Goal: Task Accomplishment & Management: Complete application form

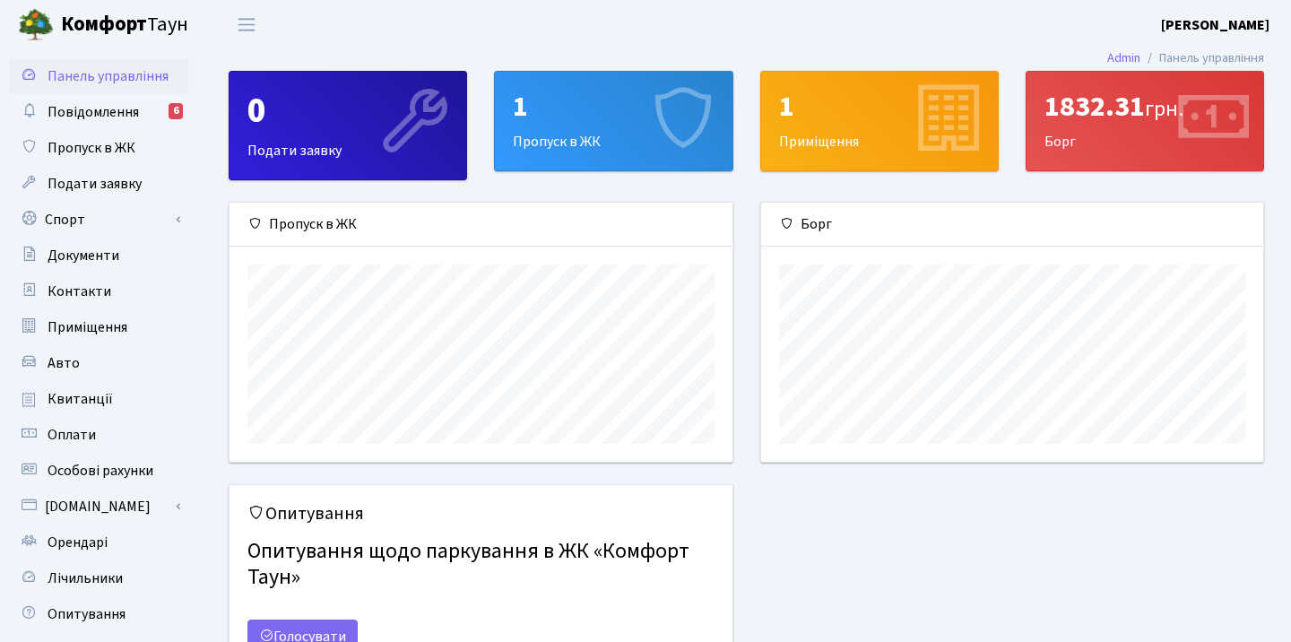
scroll to position [259, 502]
click at [539, 128] on div "1 Пропуск в ЖК" at bounding box center [613, 121] width 237 height 99
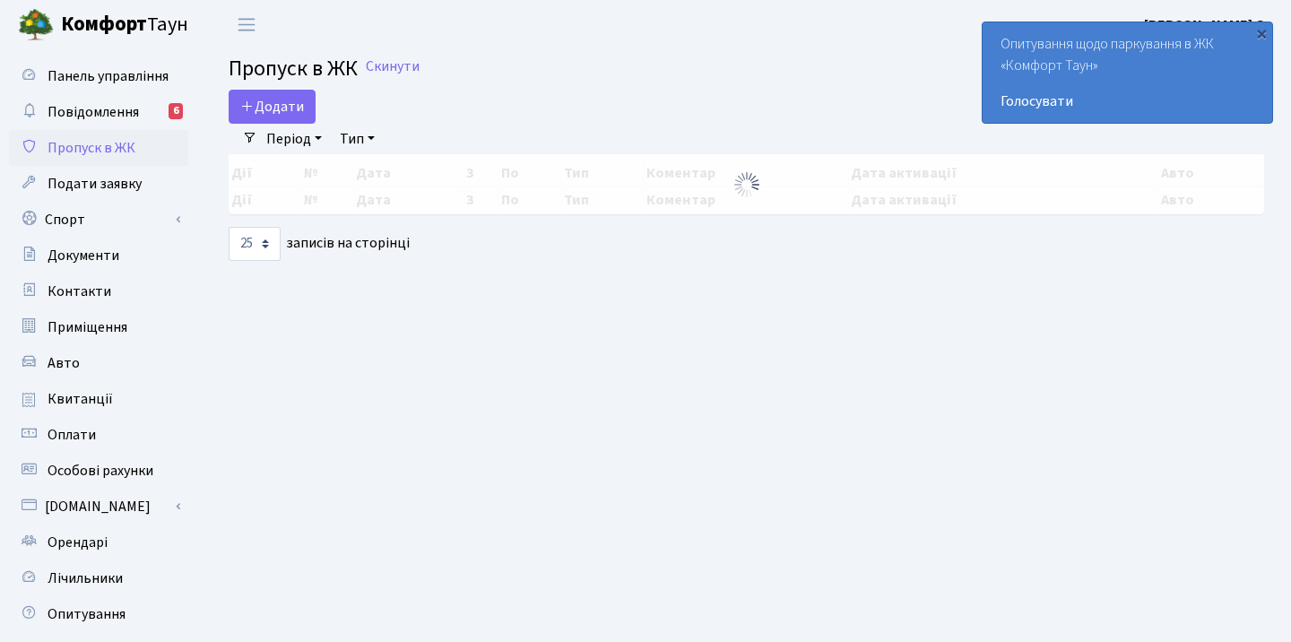
select select "25"
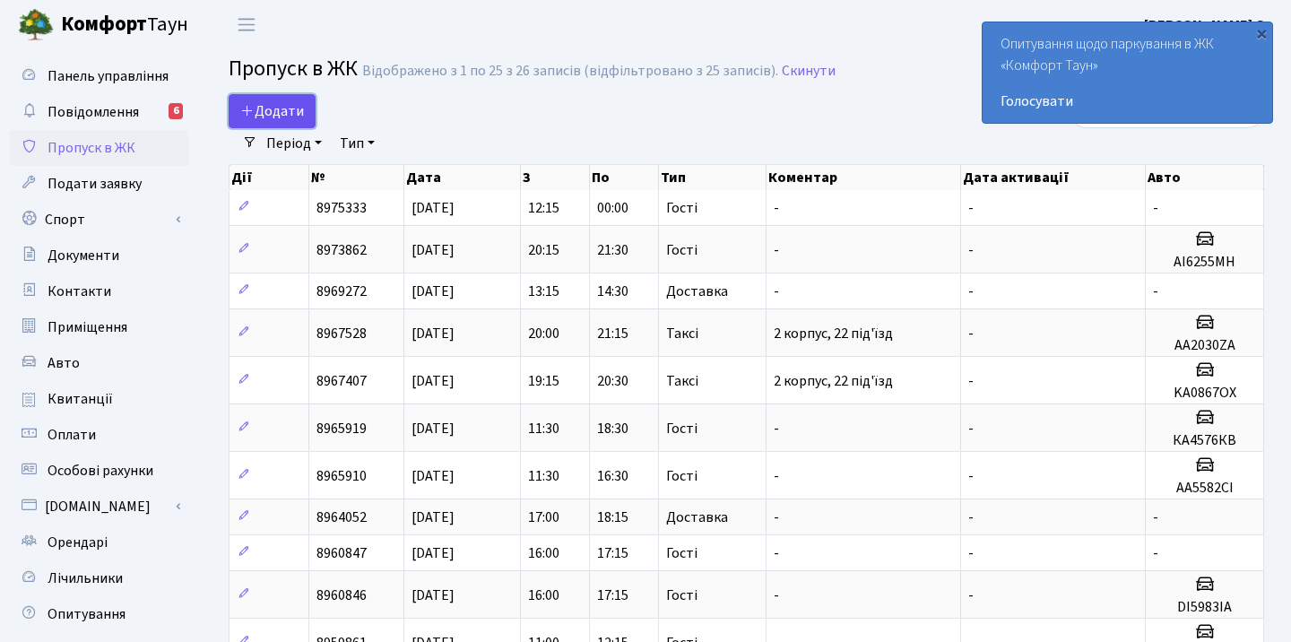
click at [272, 112] on span "Додати" at bounding box center [272, 111] width 64 height 20
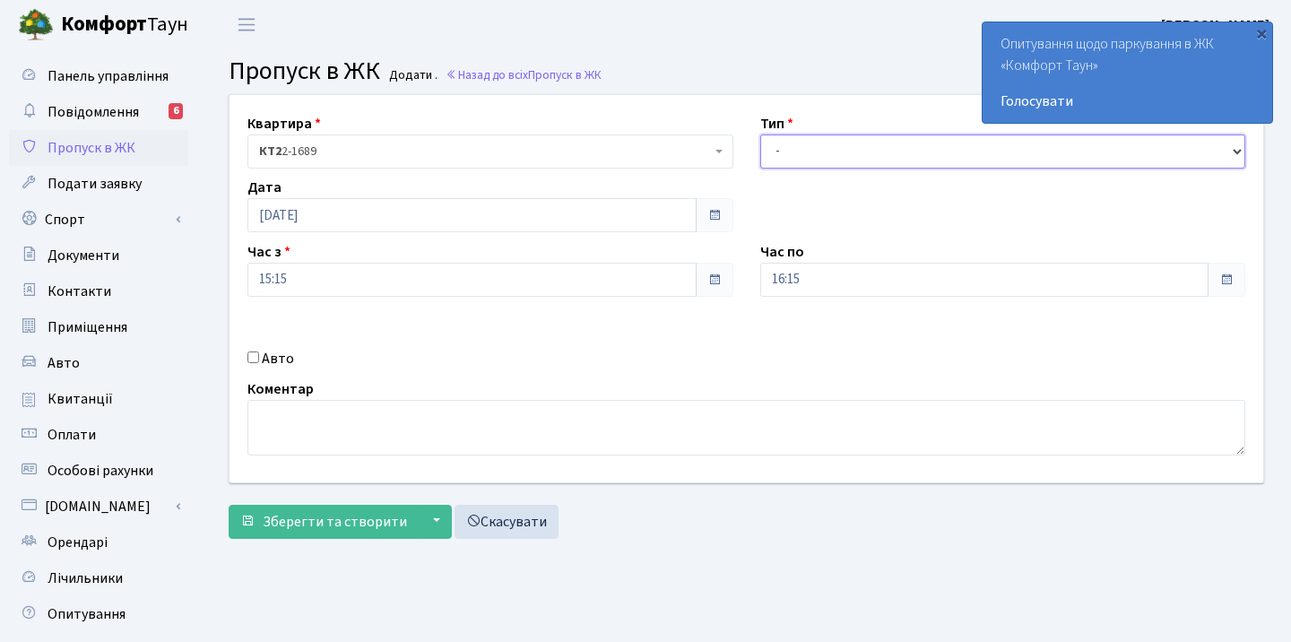
click at [793, 146] on select "- Доставка Таксі Гості Сервіс" at bounding box center [1003, 151] width 486 height 34
select select "1"
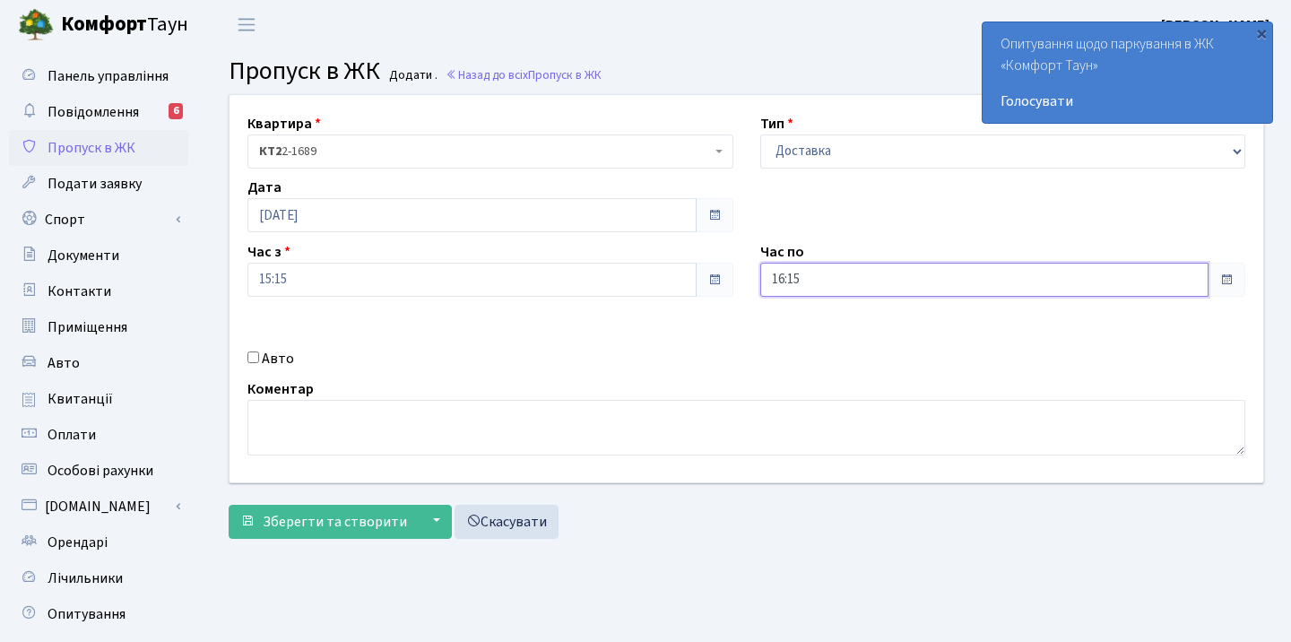
click at [816, 284] on input "16:15" at bounding box center [984, 280] width 449 height 34
click at [973, 348] on icon at bounding box center [965, 341] width 48 height 48
type input "16:45"
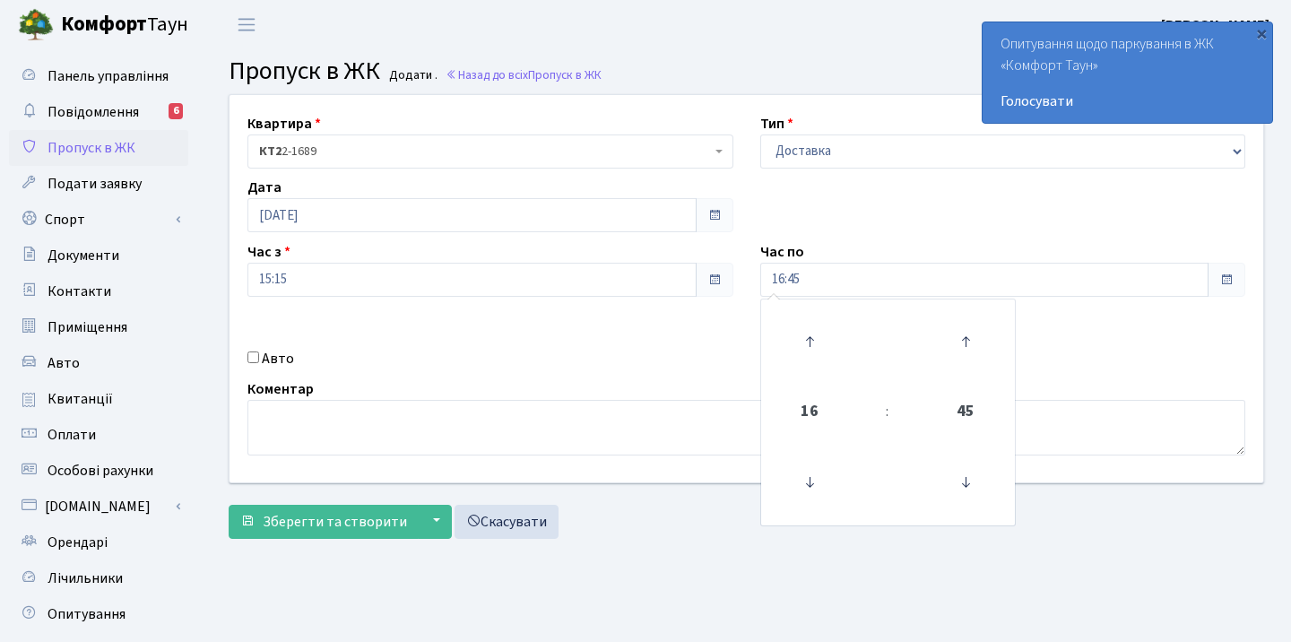
click at [431, 358] on div "Авто" at bounding box center [490, 359] width 513 height 22
click at [253, 353] on input "Авто" at bounding box center [253, 357] width 12 height 12
checkbox input "true"
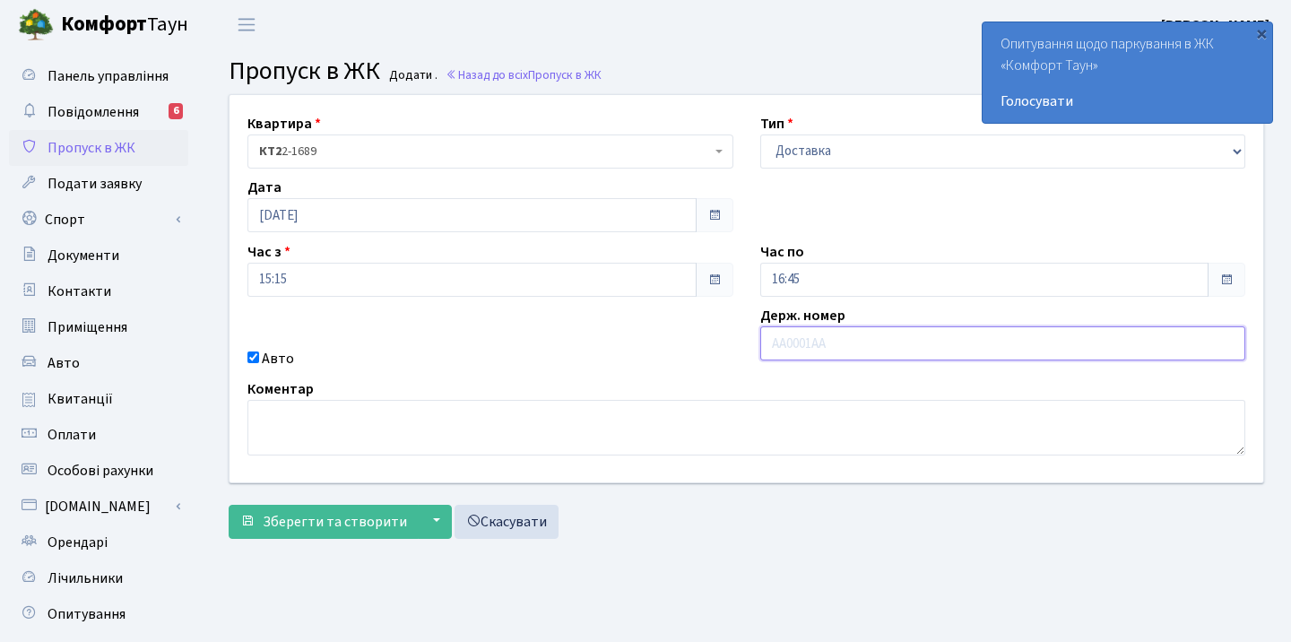
paste input "аа8643уа"
click at [783, 344] on input "аа8643уа" at bounding box center [1003, 343] width 486 height 34
click at [860, 343] on input "AA8643уа" at bounding box center [1003, 343] width 486 height 34
type input "AA8643YA"
click at [655, 338] on div "Квартира <b>КТ2</b>&nbsp;&nbsp;&nbsp;2-1689 КТ2 2-1689 Тип - Доставка Таксі Гос…" at bounding box center [746, 288] width 1060 height 387
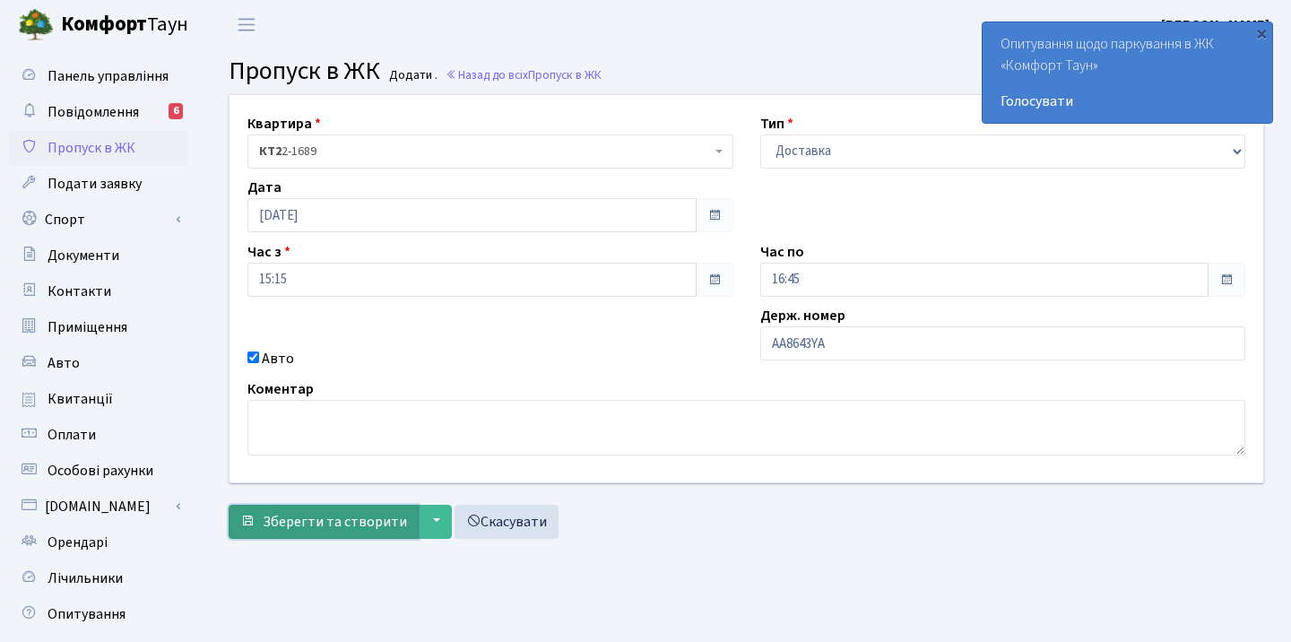
click at [322, 521] on span "Зберегти та створити" at bounding box center [335, 522] width 144 height 20
